Goal: Task Accomplishment & Management: Use online tool/utility

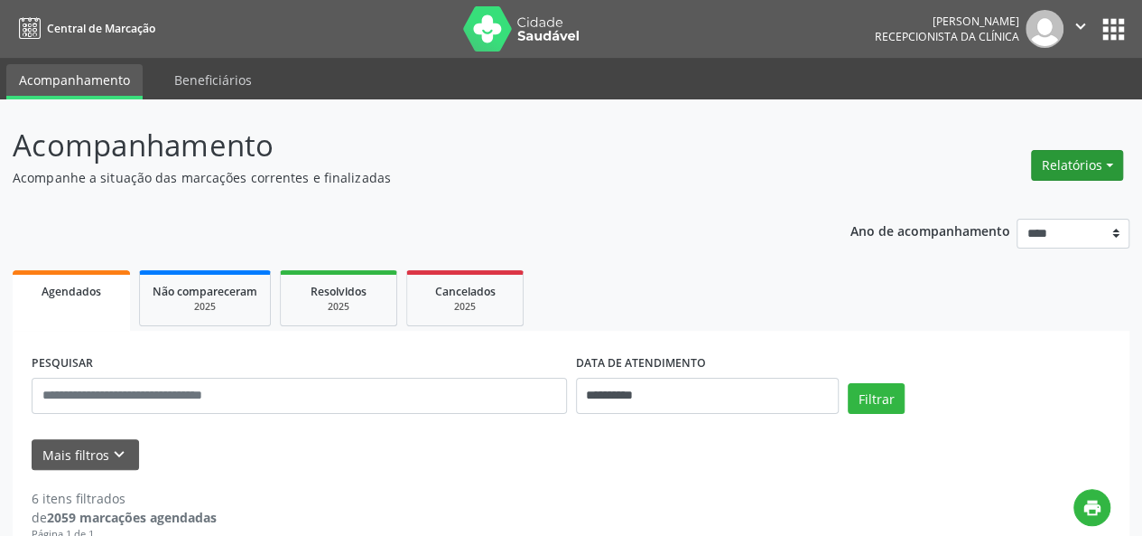
click at [1057, 168] on button "Relatórios" at bounding box center [1077, 165] width 92 height 31
click at [1009, 204] on link "Agendamentos" at bounding box center [1027, 203] width 194 height 25
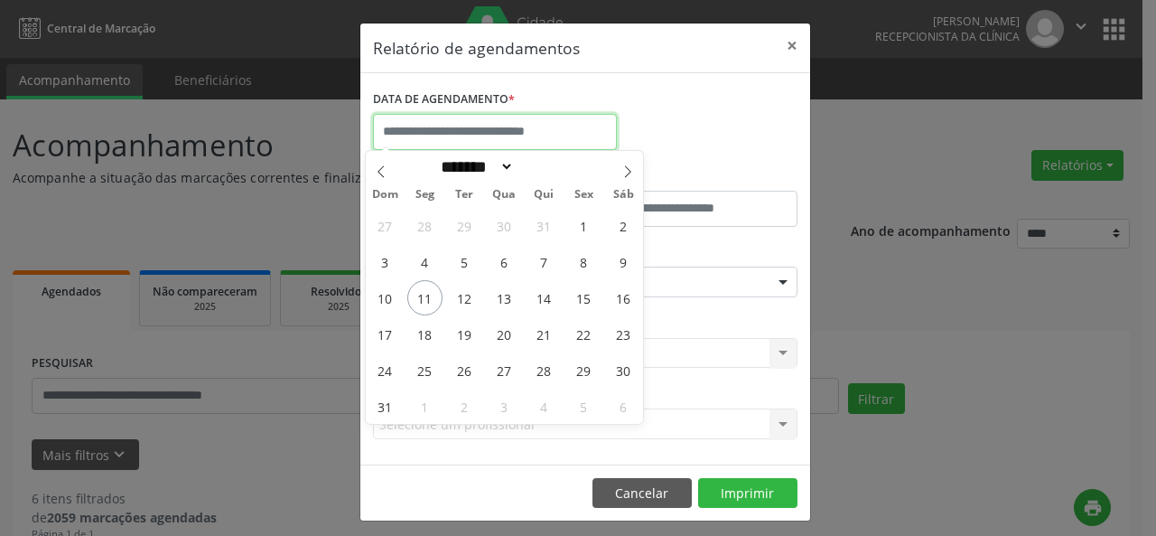
click at [542, 135] on input "text" at bounding box center [495, 132] width 244 height 36
click at [419, 296] on span "11" at bounding box center [424, 297] width 35 height 35
type input "**********"
click at [419, 296] on span "11" at bounding box center [424, 297] width 35 height 35
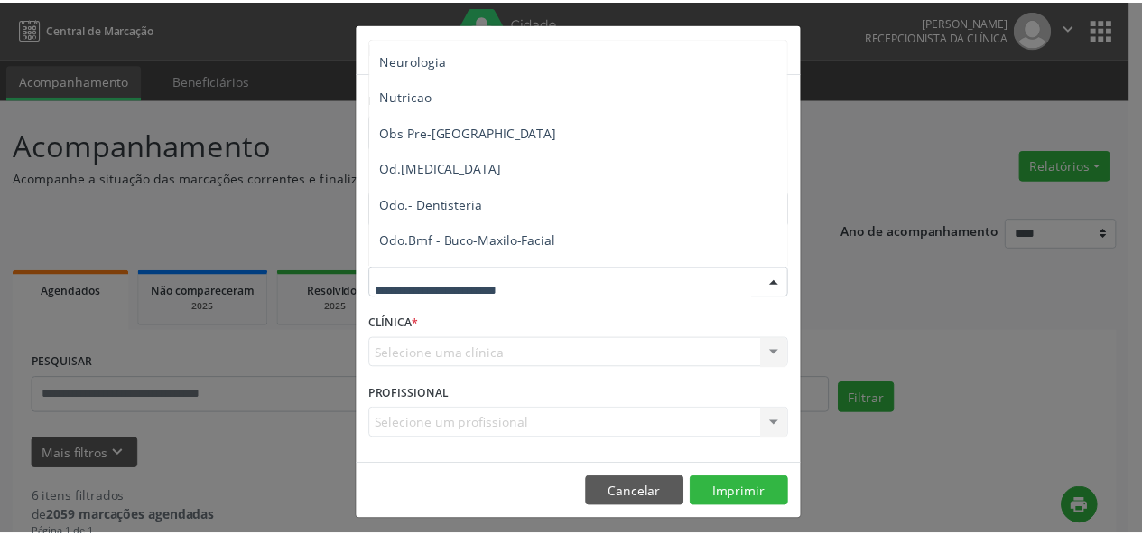
scroll to position [1810, 0]
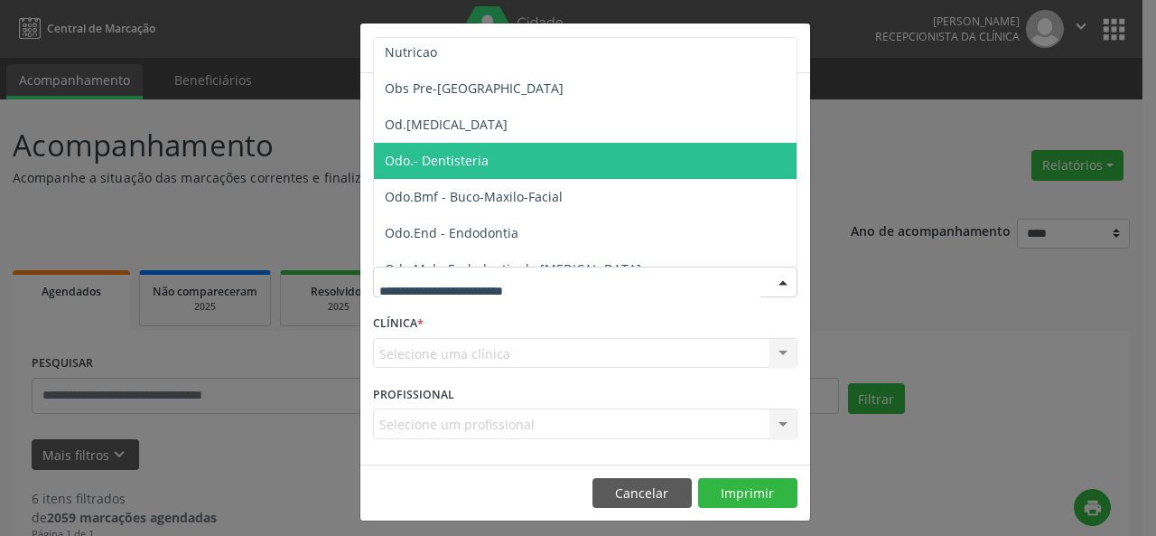
click at [520, 157] on span "Odo.- Dentisteria" at bounding box center [586, 161] width 425 height 36
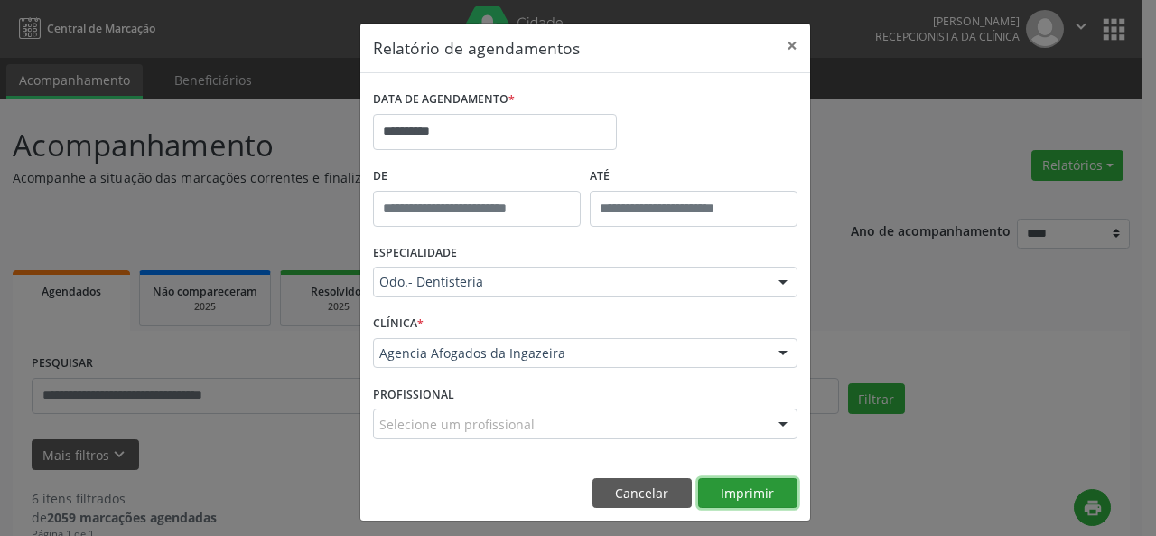
click at [719, 482] on button "Imprimir" at bounding box center [747, 493] width 99 height 31
click at [638, 488] on button "Cancelar" at bounding box center [641, 493] width 99 height 31
